Goal: Task Accomplishment & Management: Use online tool/utility

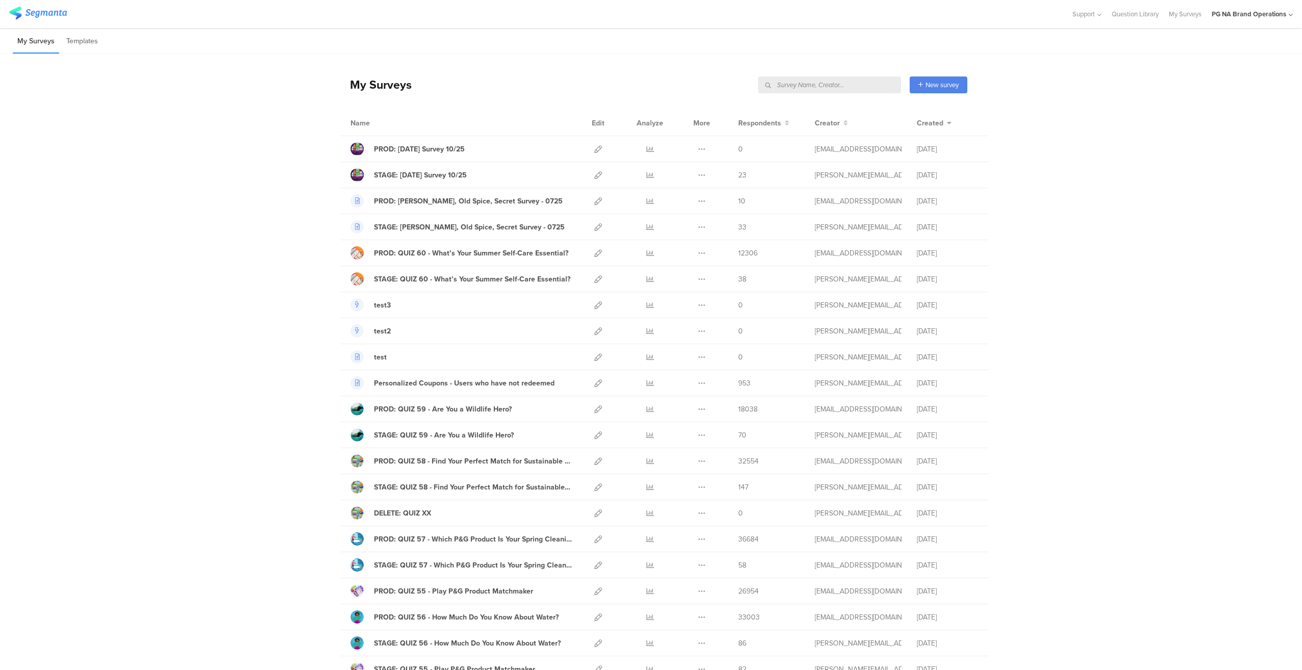
click at [847, 84] on input "text" at bounding box center [829, 85] width 143 height 17
type input "complete profile"
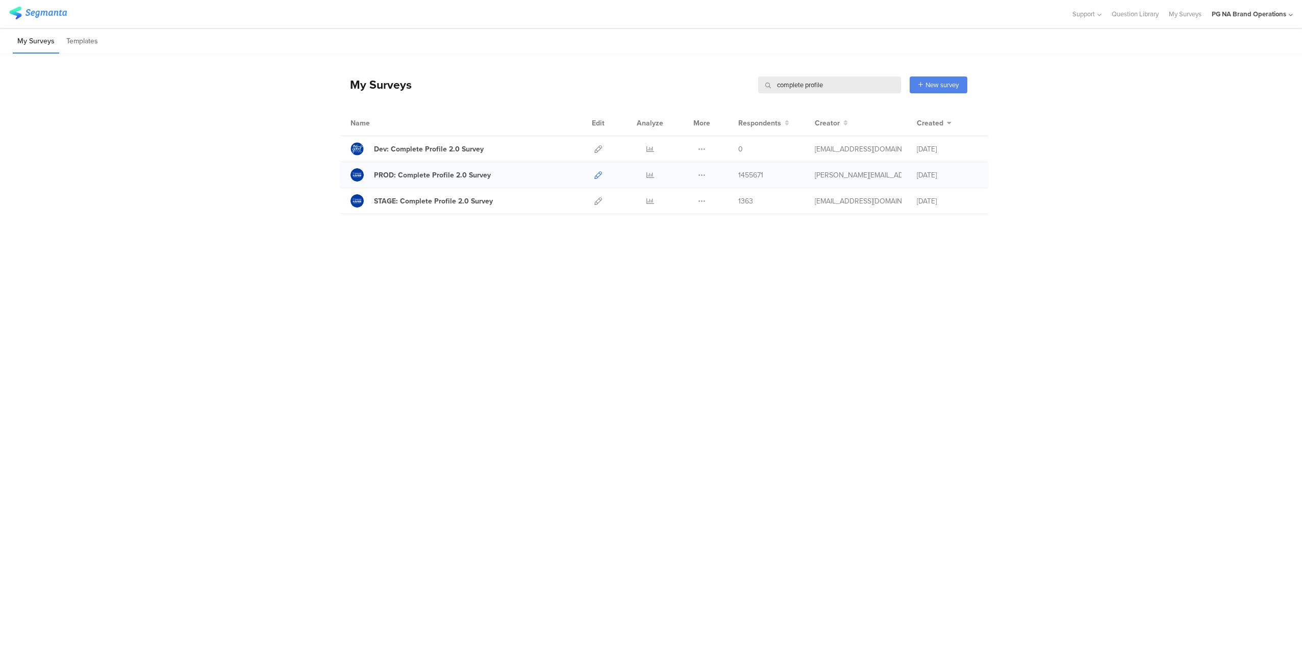
click at [597, 173] on icon at bounding box center [598, 175] width 8 height 8
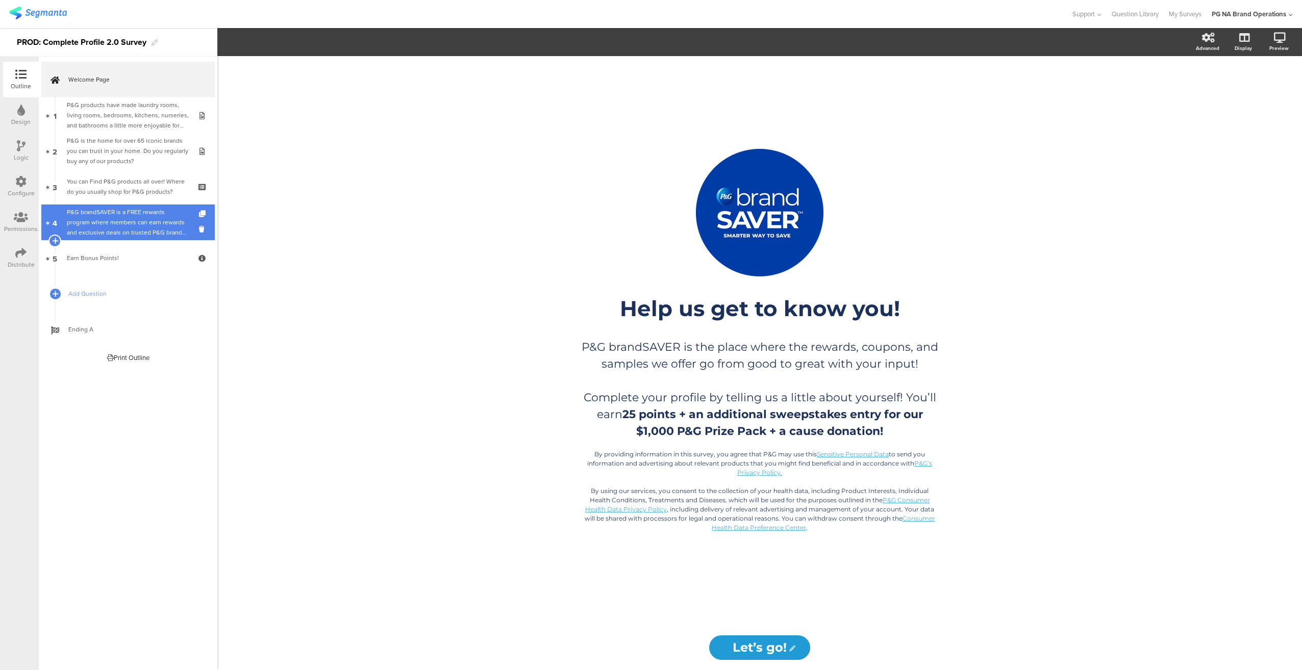
click at [129, 218] on div "P&G brandSAVER is a FREE rewards program where members can earn rewards and exc…" at bounding box center [128, 222] width 122 height 31
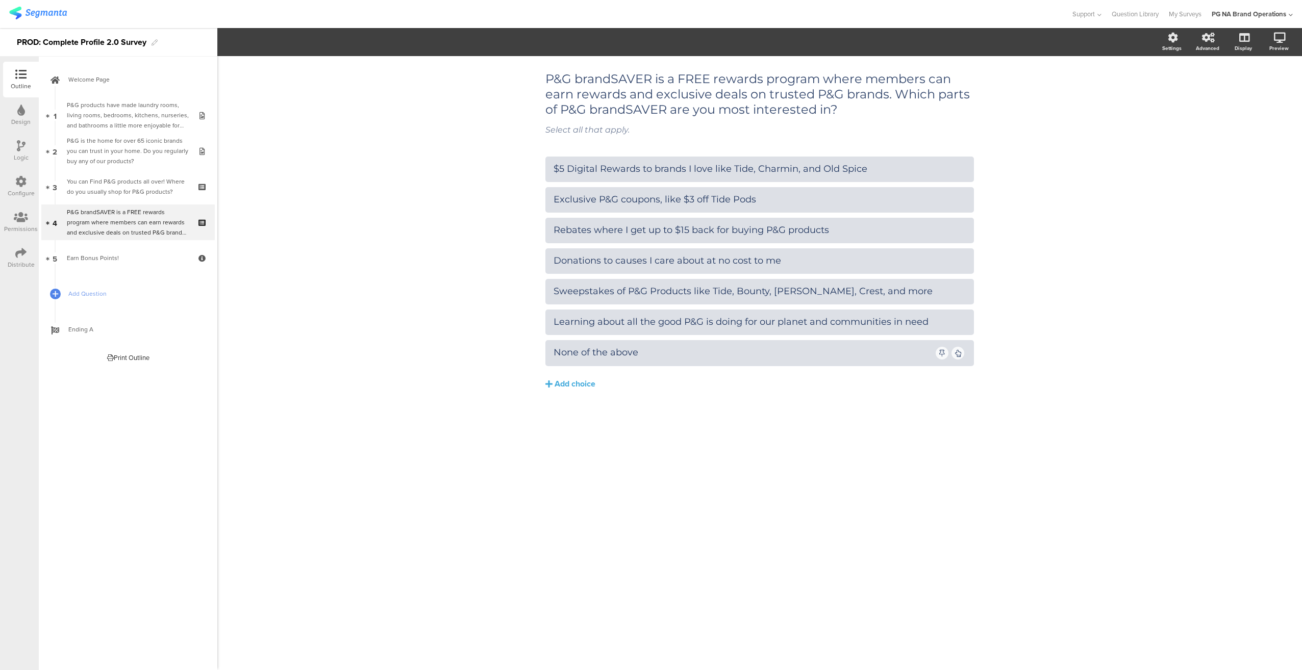
click at [19, 191] on div "Configure" at bounding box center [21, 193] width 27 height 9
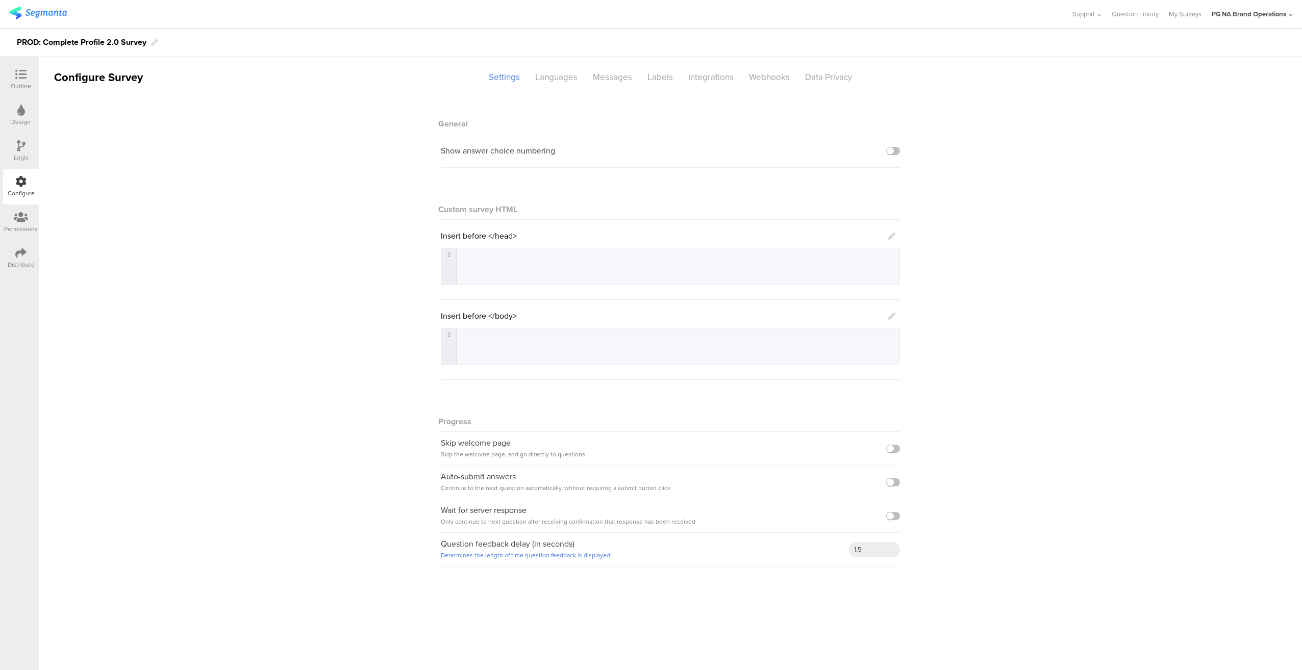
click at [23, 148] on icon at bounding box center [21, 145] width 9 height 11
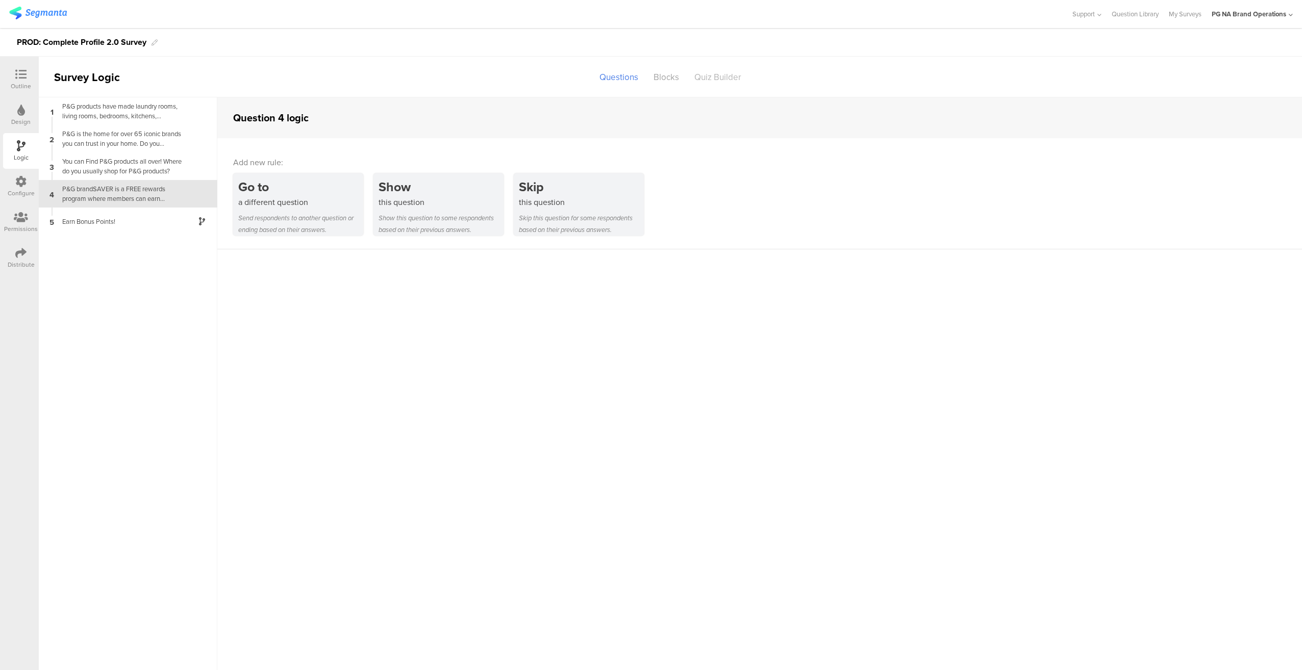
click at [726, 80] on div "Quiz Builder" at bounding box center [718, 77] width 62 height 18
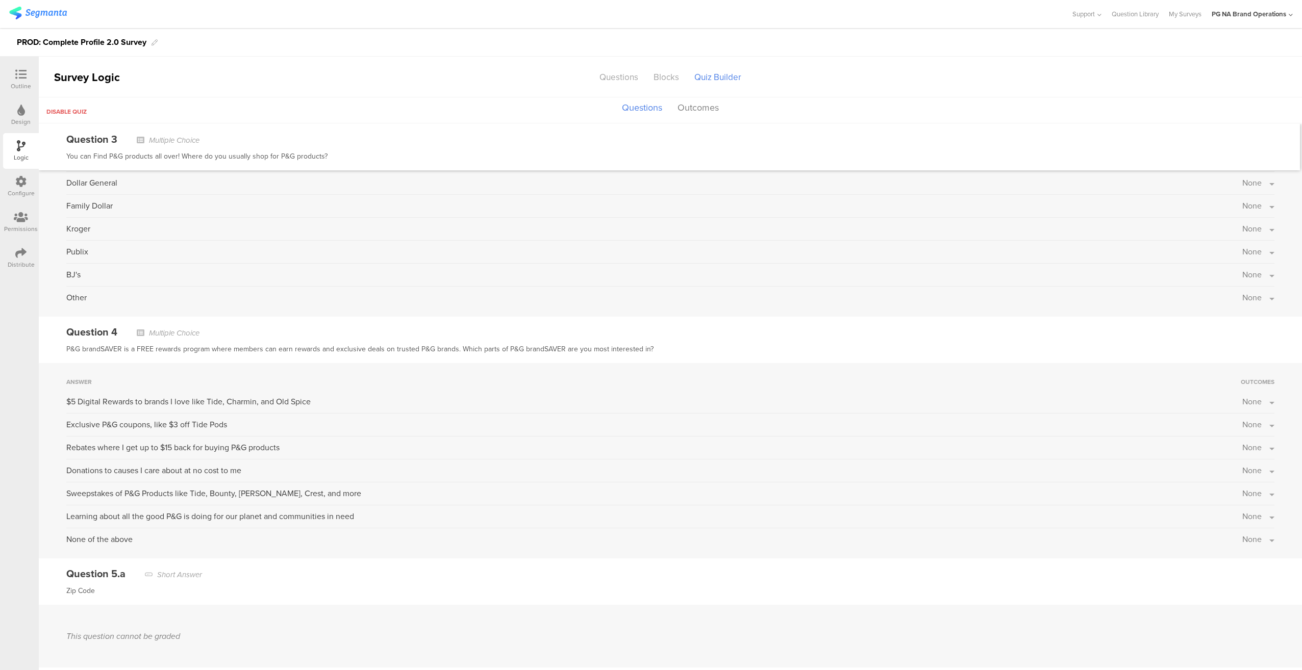
scroll to position [1428, 0]
click at [183, 343] on div "P&G brandSAVER is a FREE rewards program where members can earn rewards and exc…" at bounding box center [670, 349] width 1208 height 12
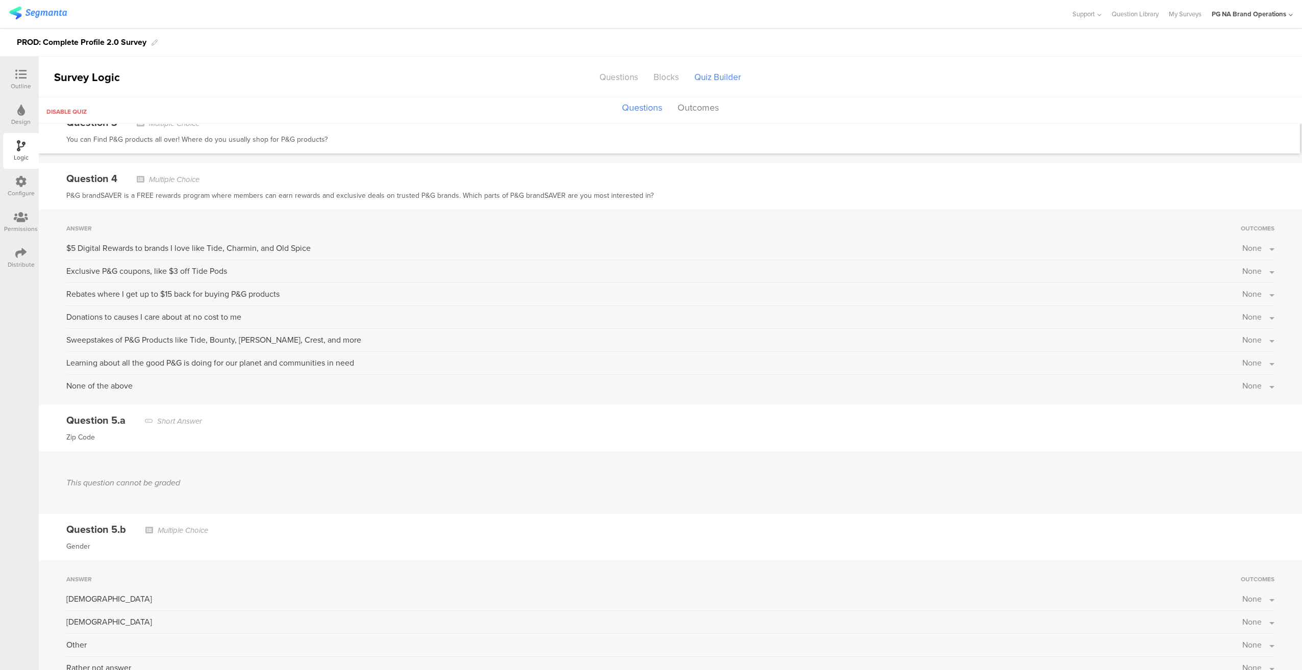
scroll to position [1479, 0]
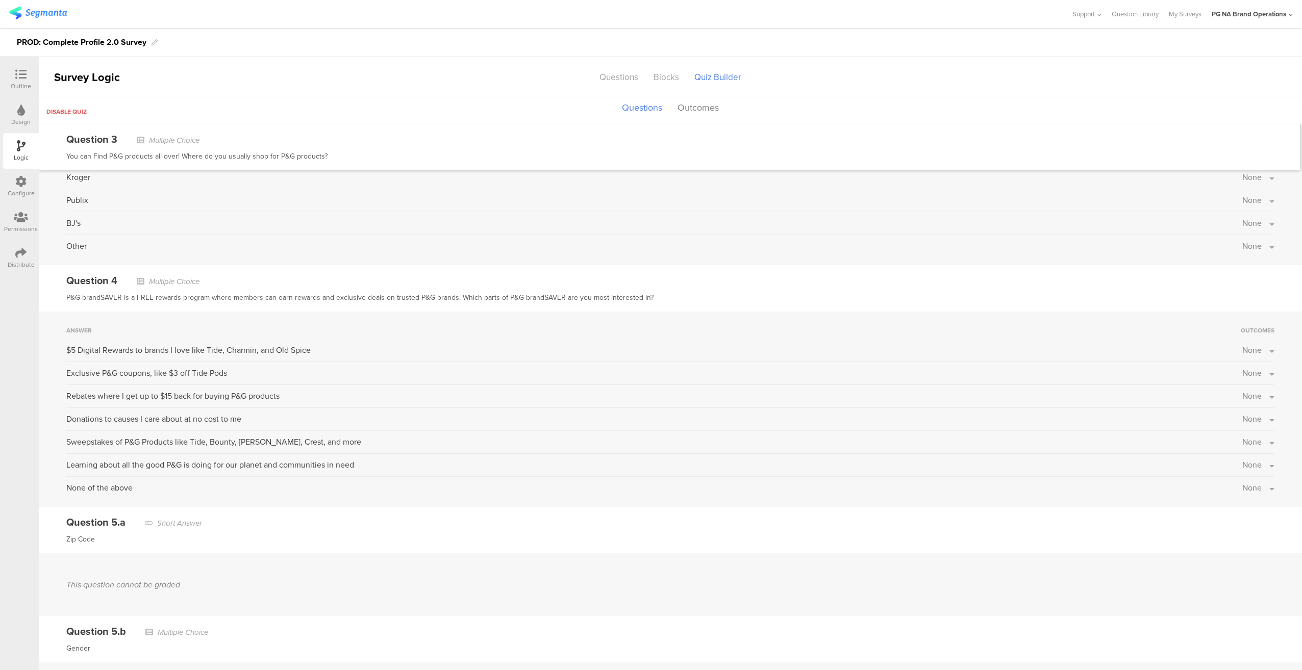
click at [152, 276] on span "Multiple Choice" at bounding box center [174, 281] width 51 height 11
click at [21, 125] on div "Design" at bounding box center [20, 121] width 19 height 9
